Goal: Information Seeking & Learning: Understand process/instructions

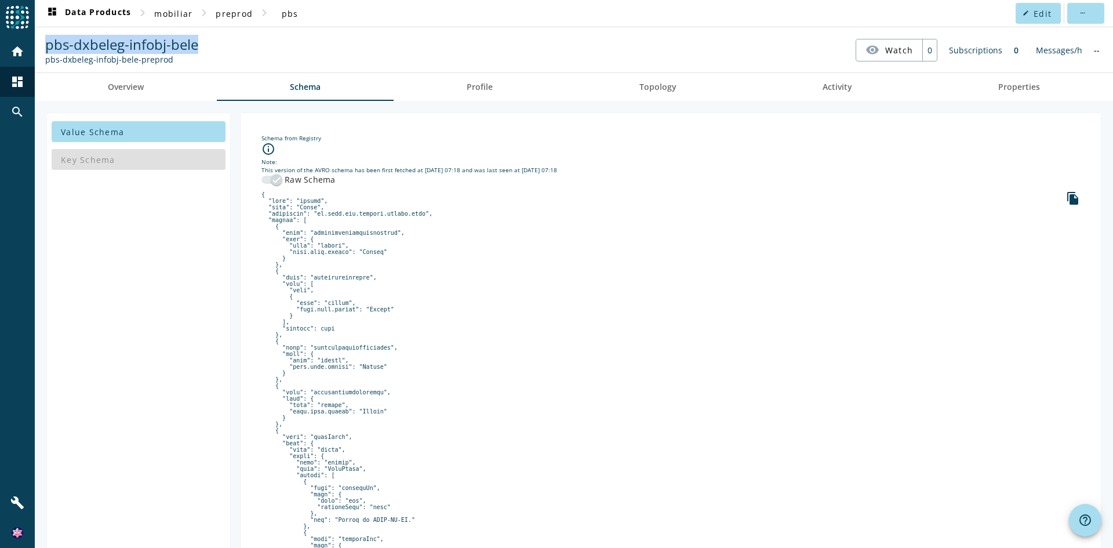
drag, startPoint x: 210, startPoint y: 45, endPoint x: 45, endPoint y: 43, distance: 165.3
click at [45, 43] on nav "pbs-dxbeleg-infobj-bele pbs-dxbeleg-infobj-bele-preprod visibility Watch 0 Subs…" at bounding box center [573, 50] width 1069 height 36
copy span "pbs-dxbeleg-infobj-bele"
click at [285, 179] on div "button" at bounding box center [276, 179] width 23 height 23
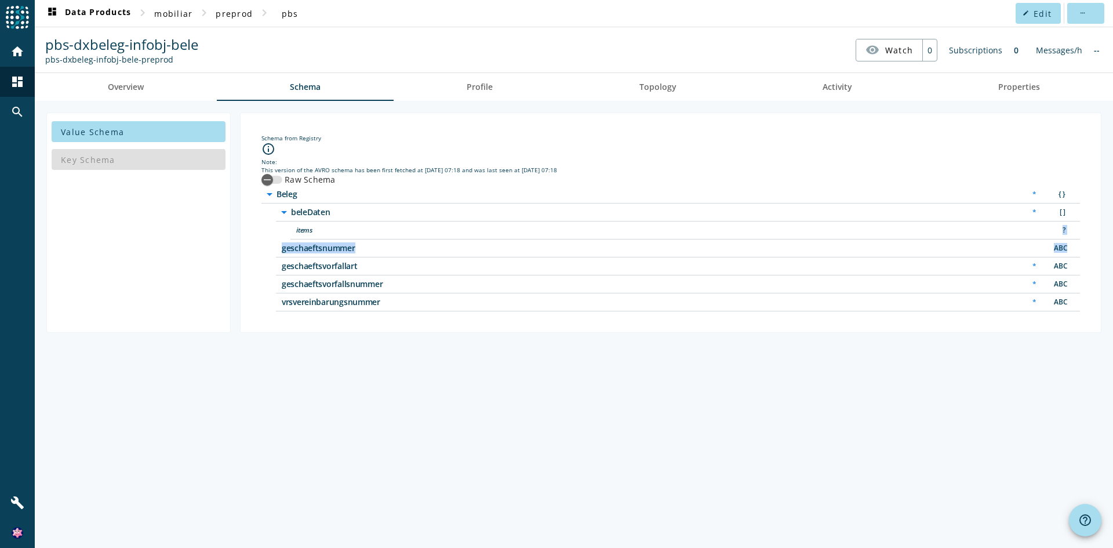
drag, startPoint x: 575, startPoint y: 239, endPoint x: 1072, endPoint y: 234, distance: 497.0
click at [1072, 234] on div "items ?" at bounding box center [686, 231] width 790 height 18
click at [1068, 230] on div "?" at bounding box center [1059, 230] width 23 height 12
click at [1065, 230] on div "?" at bounding box center [1059, 230] width 23 height 12
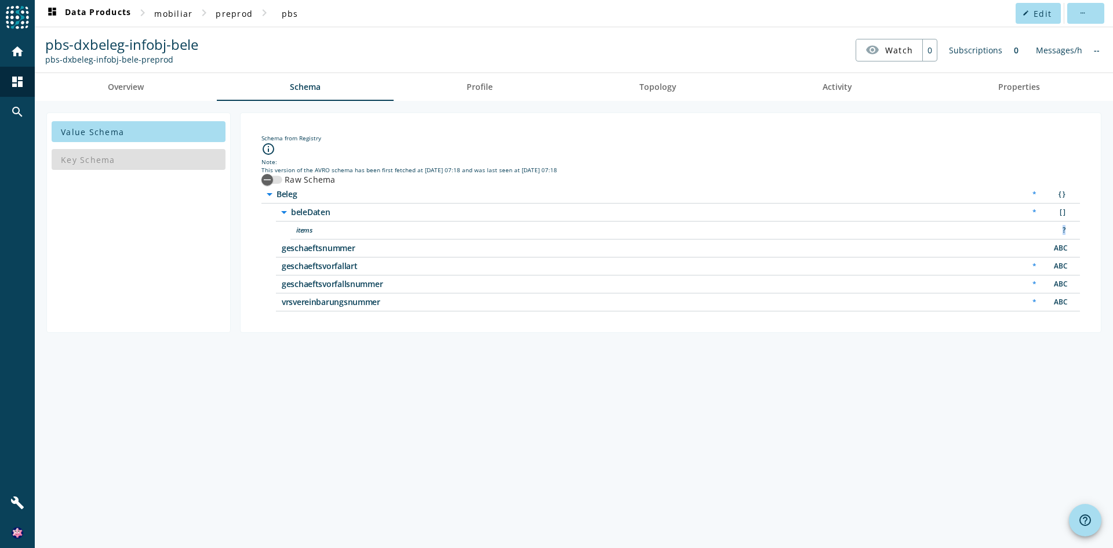
drag, startPoint x: 1070, startPoint y: 227, endPoint x: 1061, endPoint y: 228, distance: 9.9
click at [1061, 228] on div "?" at bounding box center [1059, 230] width 23 height 12
click at [279, 180] on div "button" at bounding box center [272, 180] width 21 height 8
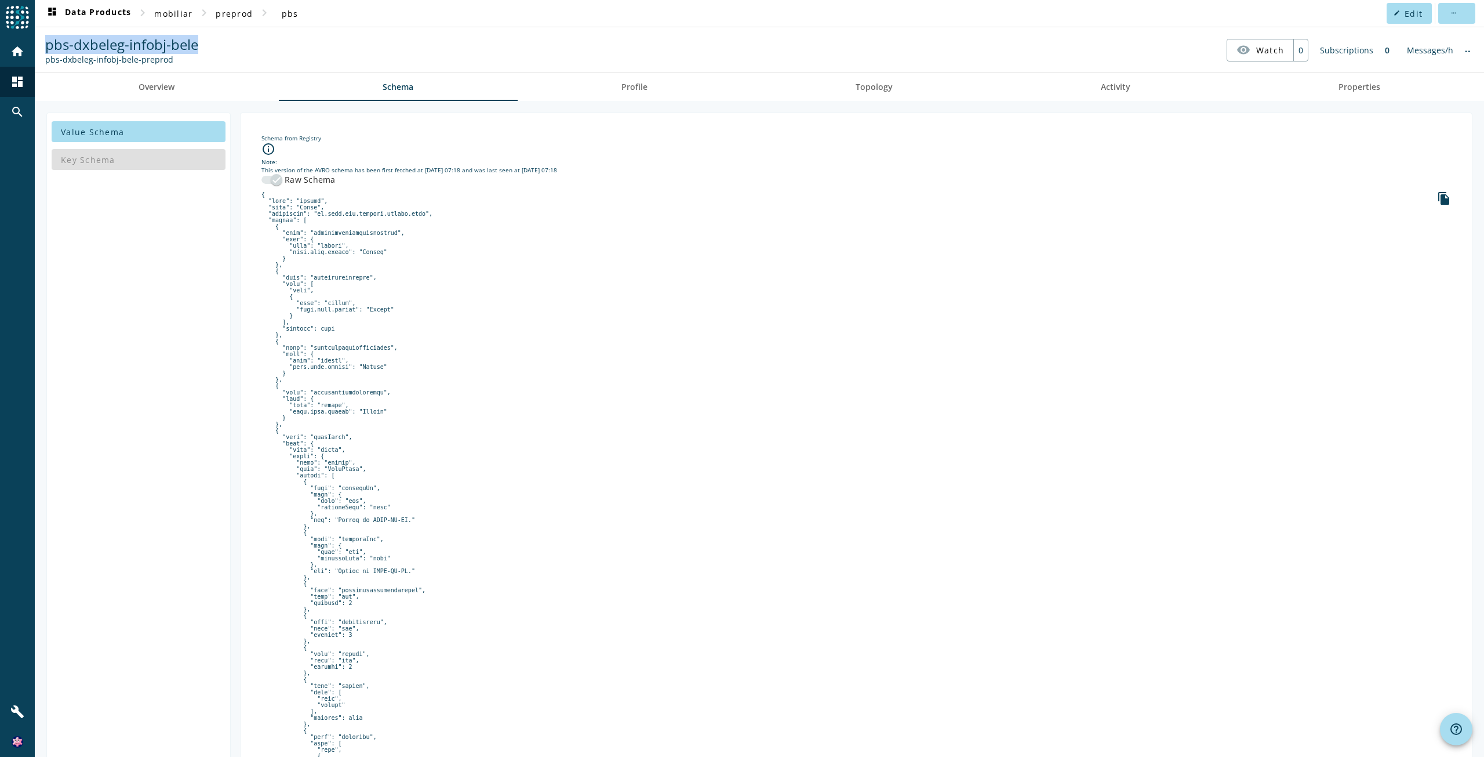
drag, startPoint x: 209, startPoint y: 43, endPoint x: 44, endPoint y: 39, distance: 164.7
click at [44, 39] on nav "pbs-dxbeleg-infobj-bele pbs-dxbeleg-infobj-bele-preprod visibility Watch 0 Subs…" at bounding box center [759, 50] width 1440 height 36
copy span "pbs-dxbeleg-infobj-bele"
